Goal: Information Seeking & Learning: Understand process/instructions

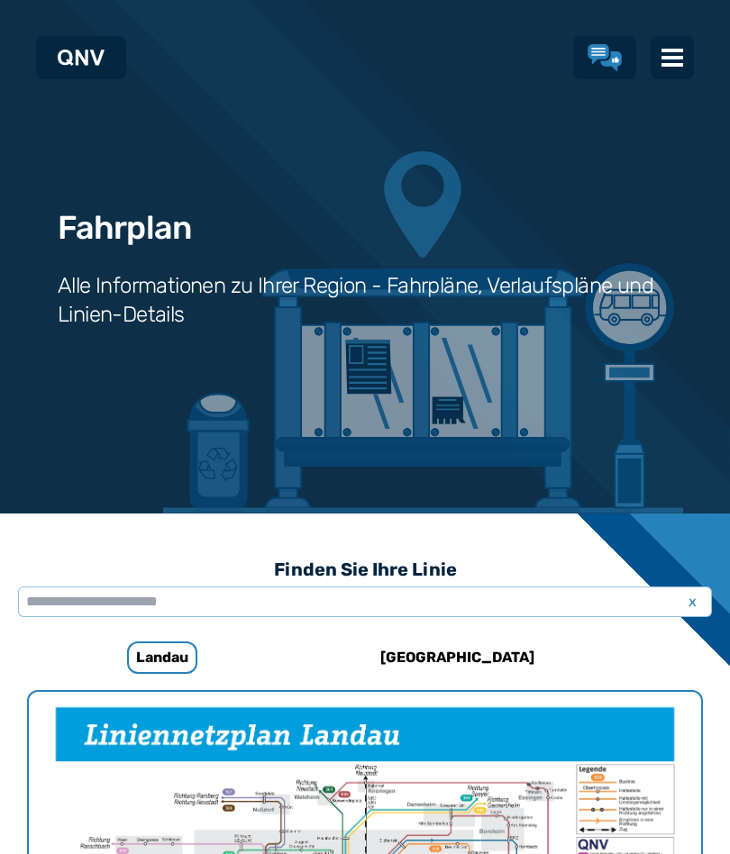
scroll to position [555, 0]
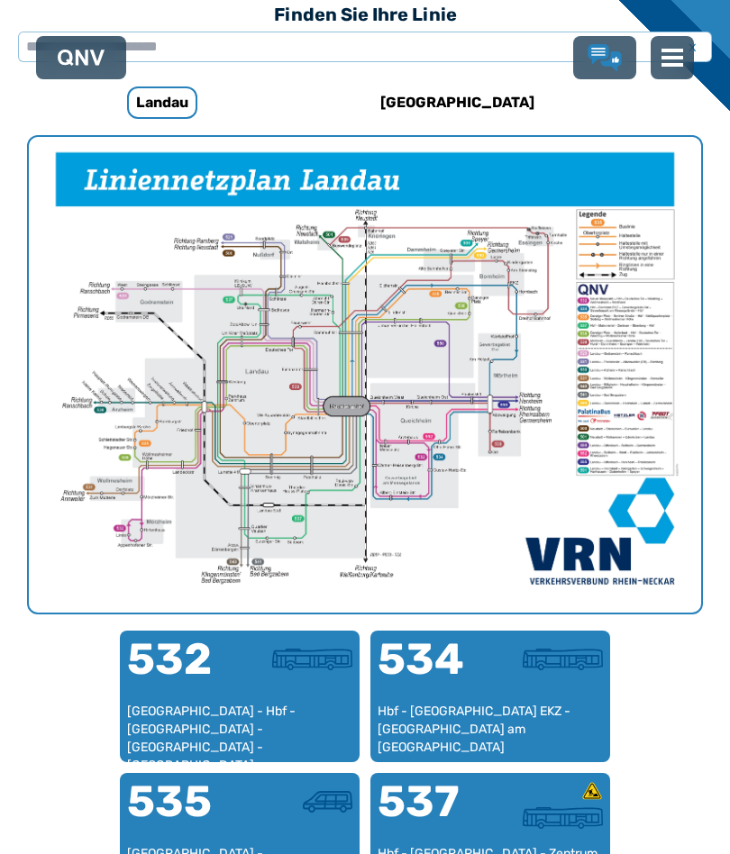
click at [232, 697] on div "532" at bounding box center [183, 670] width 113 height 65
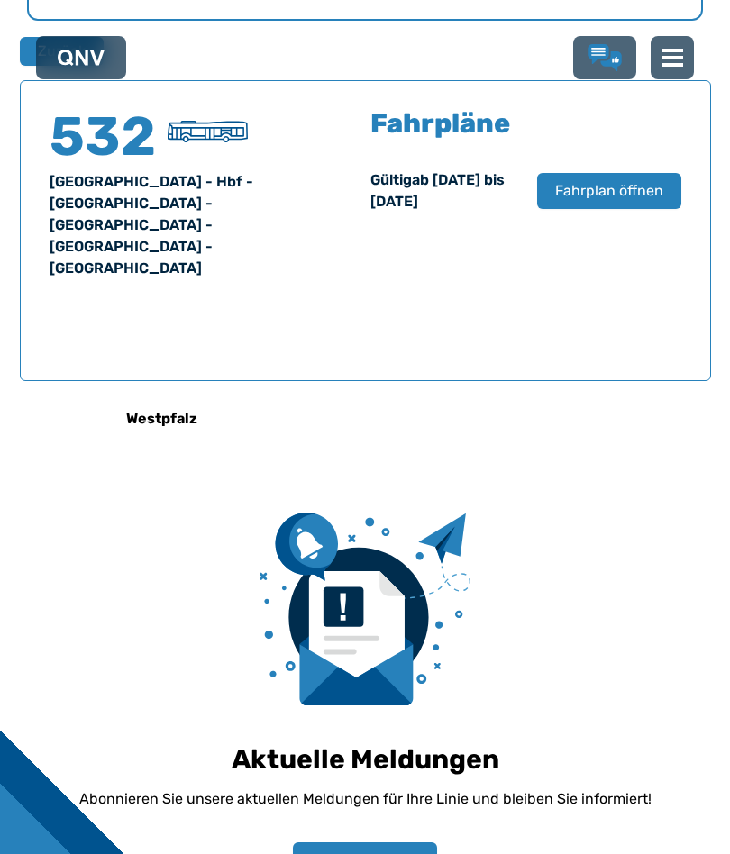
scroll to position [1181, 0]
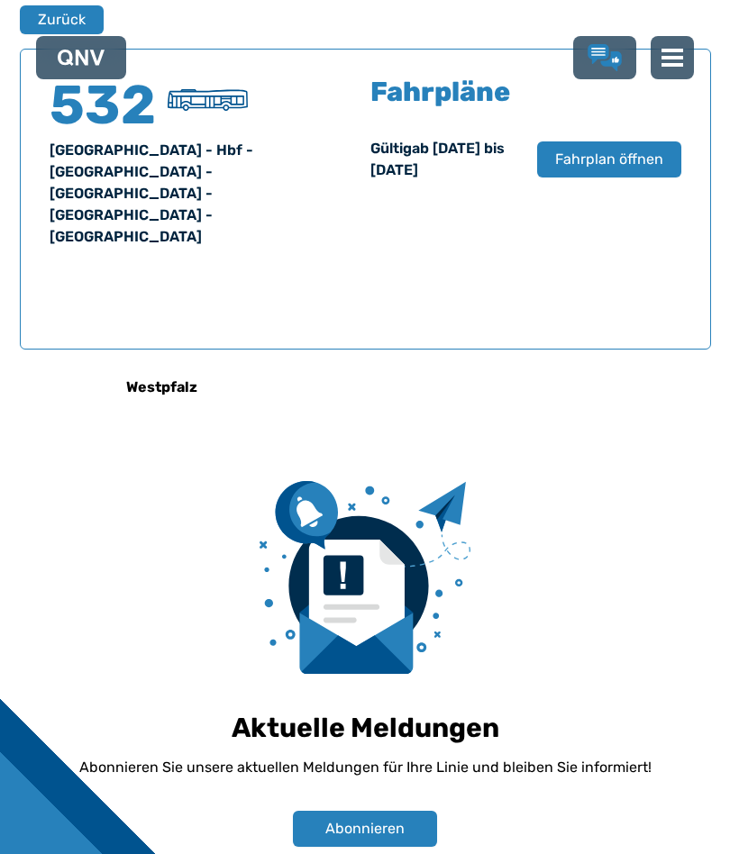
click at [618, 156] on span "Fahrplan öffnen" at bounding box center [609, 160] width 108 height 22
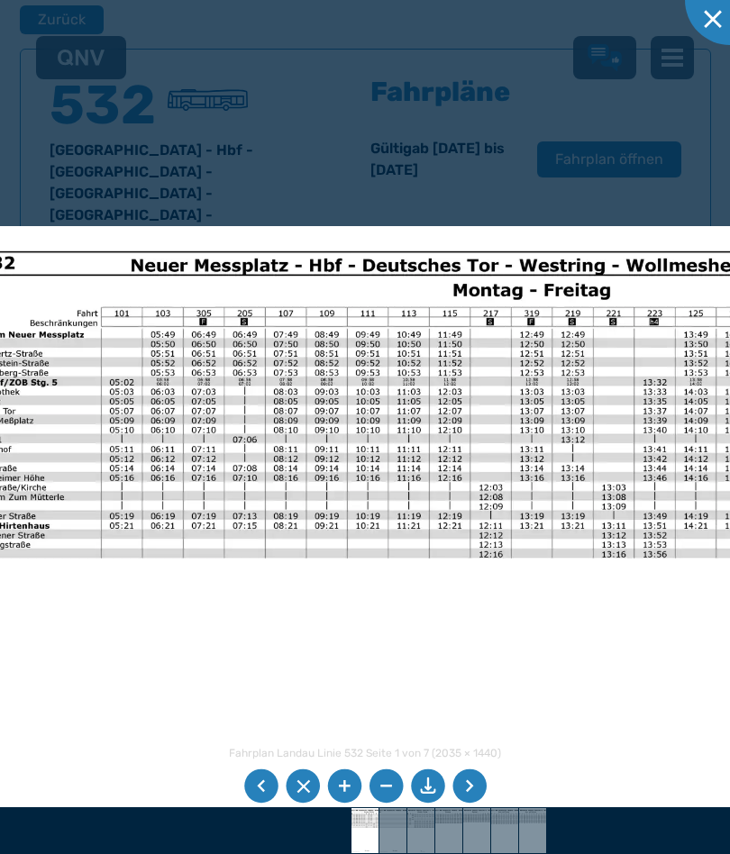
click at [464, 784] on li at bounding box center [469, 787] width 34 height 34
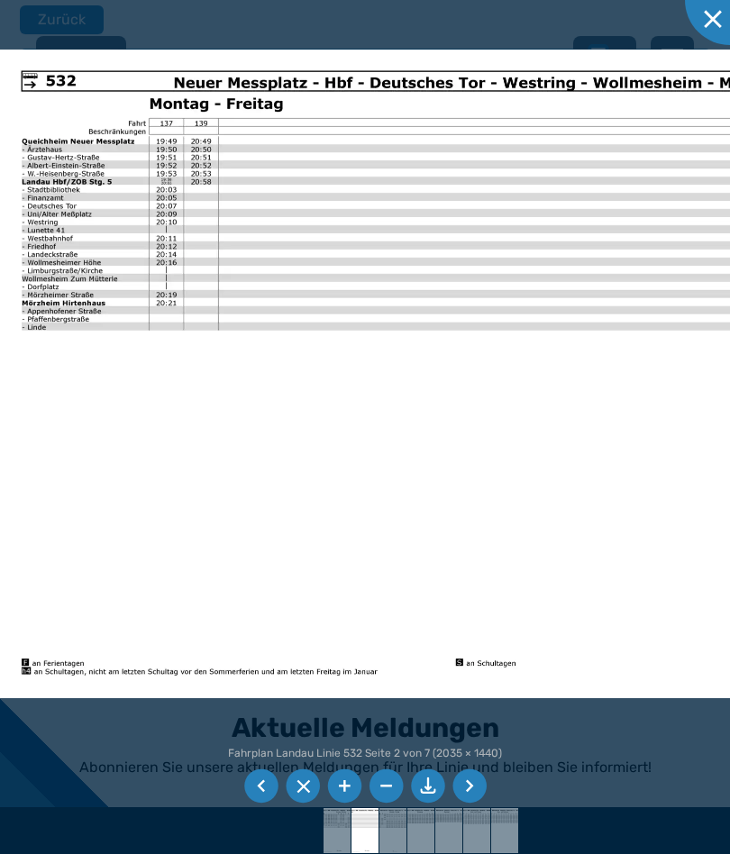
click at [477, 783] on li at bounding box center [469, 787] width 34 height 34
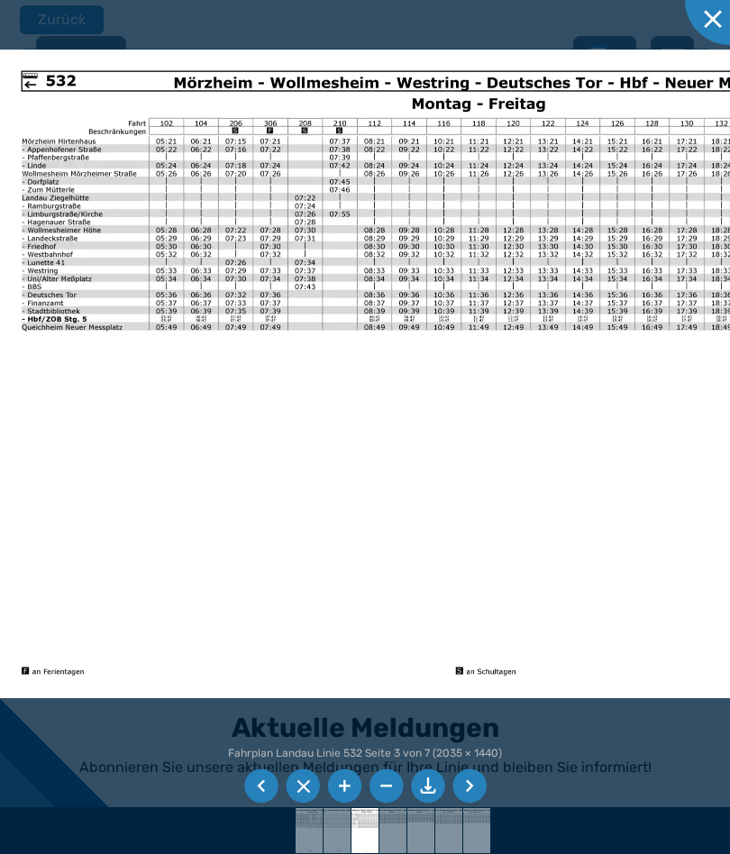
click at [474, 786] on li at bounding box center [469, 787] width 34 height 34
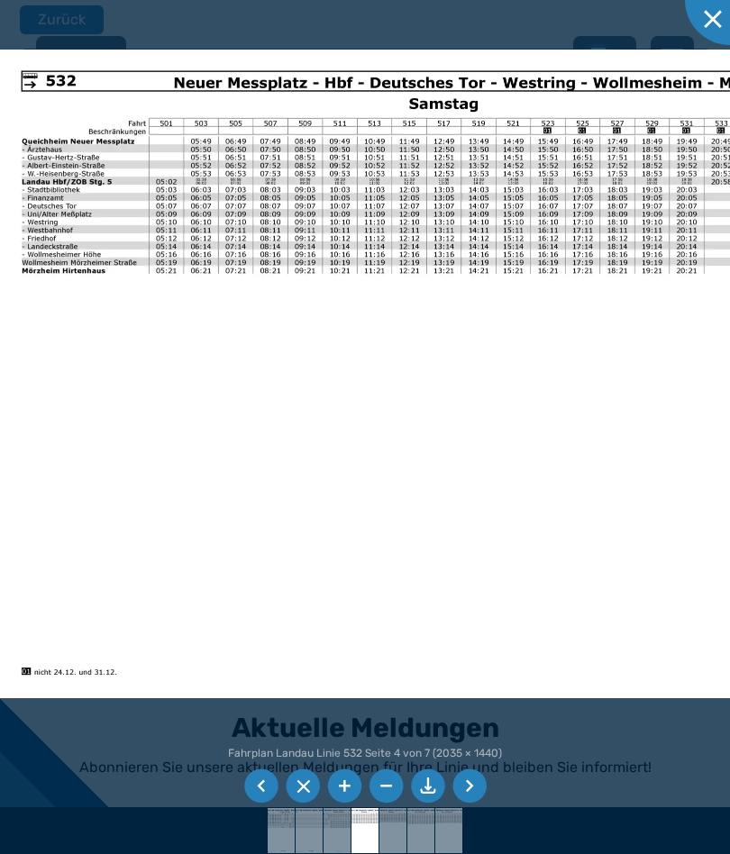
click at [470, 782] on li at bounding box center [469, 787] width 34 height 34
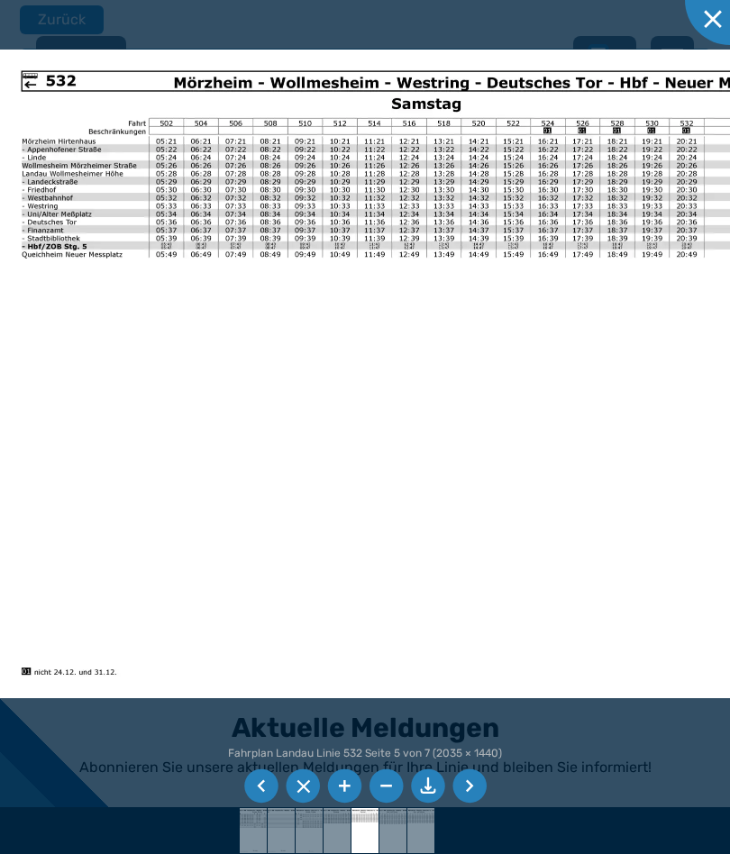
click at [525, 812] on div at bounding box center [365, 831] width 730 height 47
click at [473, 779] on li at bounding box center [469, 787] width 34 height 34
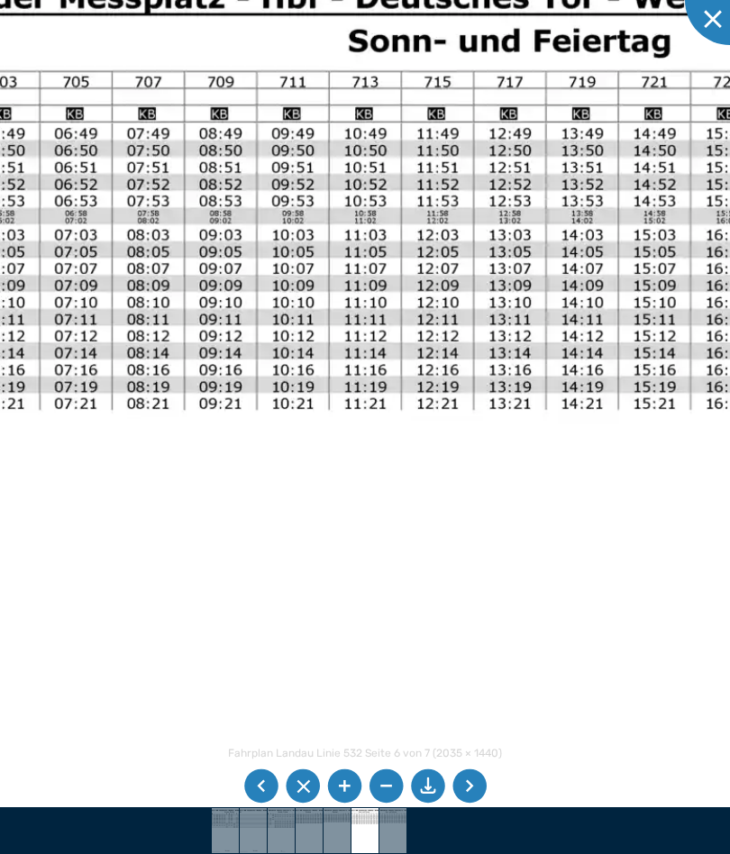
click at [468, 780] on li at bounding box center [469, 787] width 34 height 34
